Goal: Navigation & Orientation: Find specific page/section

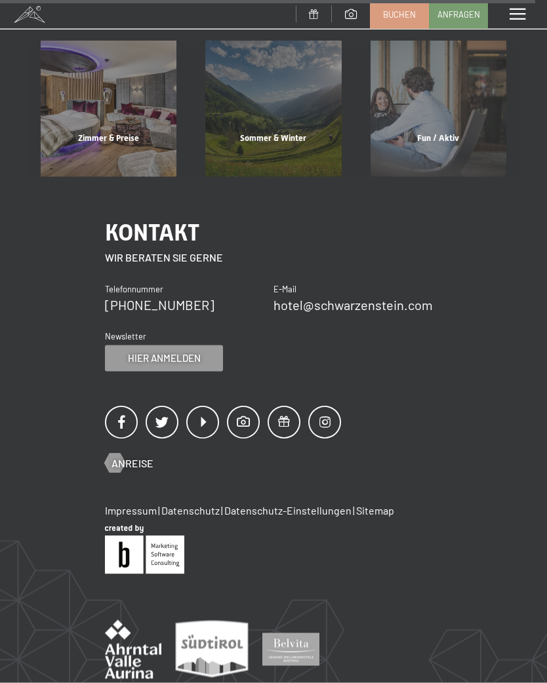
scroll to position [4917, 0]
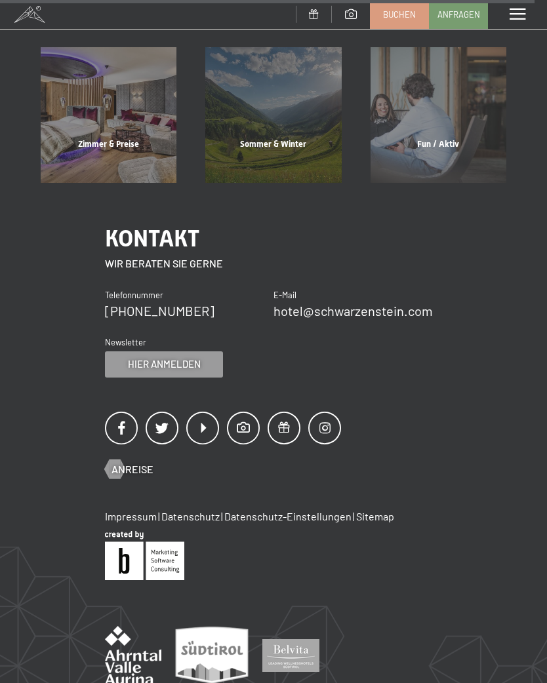
click at [131, 462] on span "Anreise" at bounding box center [132, 469] width 42 height 14
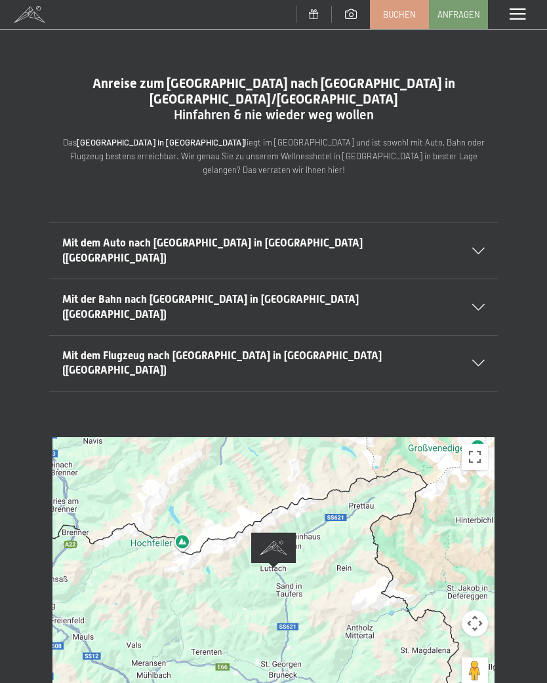
click at [517, 9] on span at bounding box center [517, 15] width 16 height 12
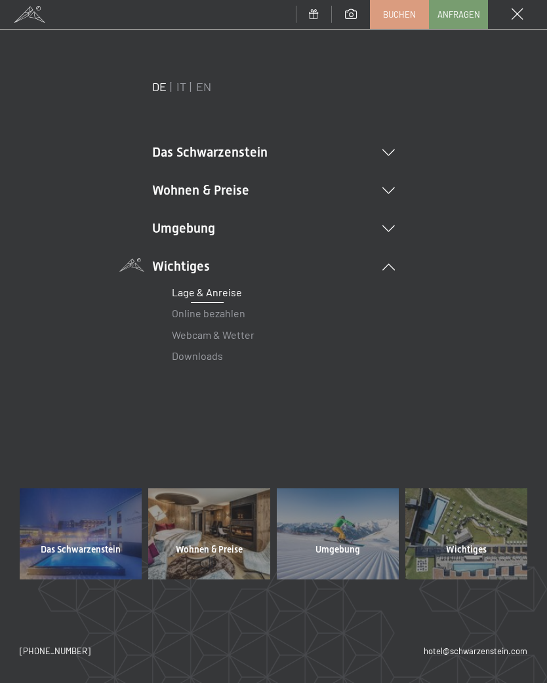
click at [392, 145] on li "Das Schwarzenstein Neuheiten im Schwarzenstein Ihre Gastgeber Premium Spa Gourm…" at bounding box center [273, 152] width 242 height 18
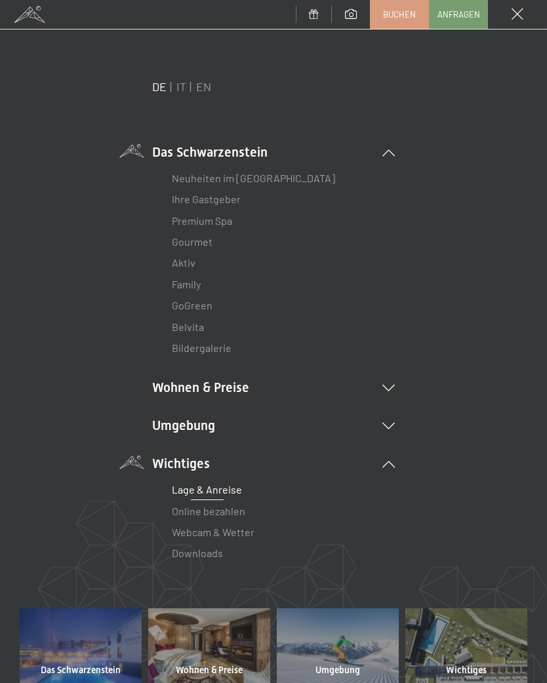
click at [238, 487] on link "Lage & Anreise" at bounding box center [207, 489] width 70 height 12
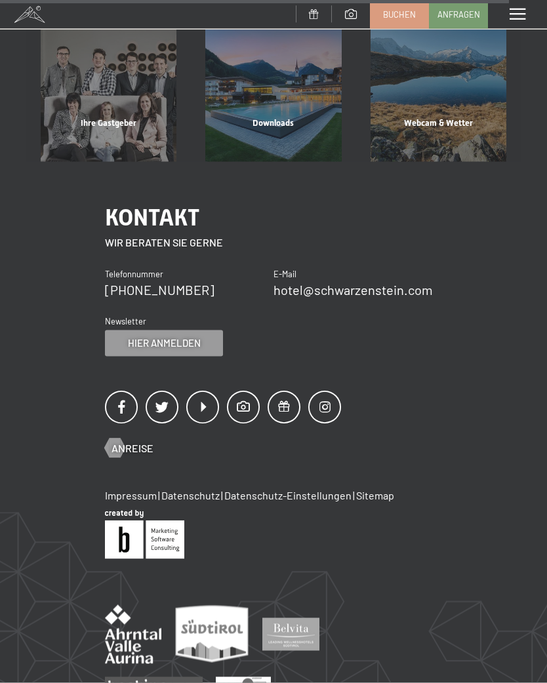
scroll to position [760, 0]
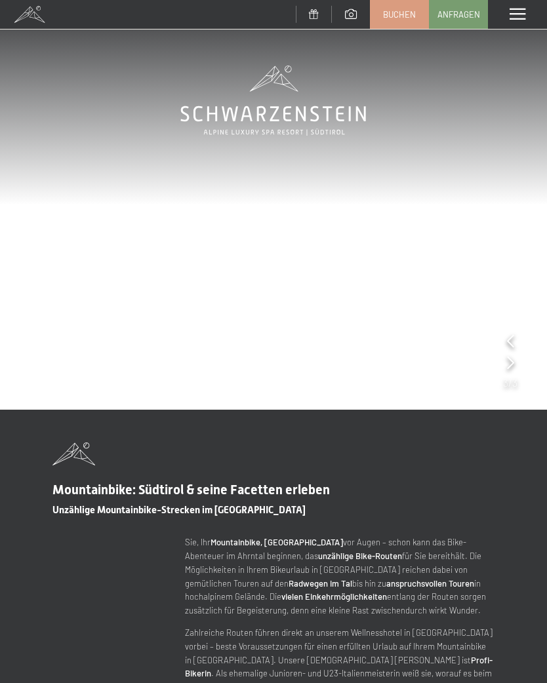
scroll to position [89, 0]
